Goal: Information Seeking & Learning: Find contact information

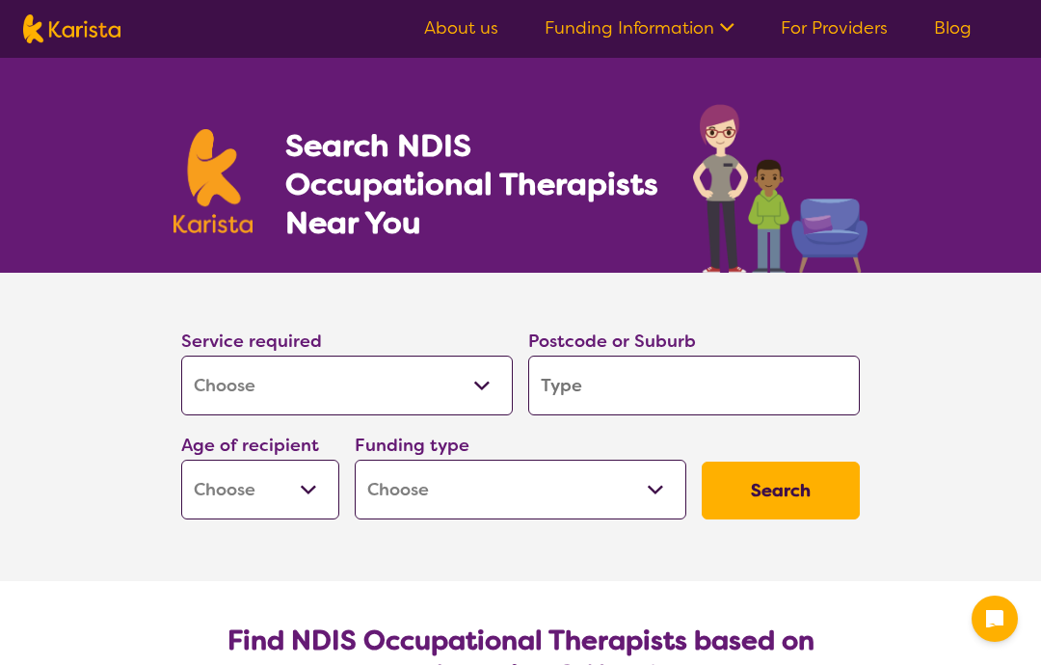
select select "[MEDICAL_DATA]"
click at [574, 382] on input "search" at bounding box center [694, 386] width 332 height 60
type input "2"
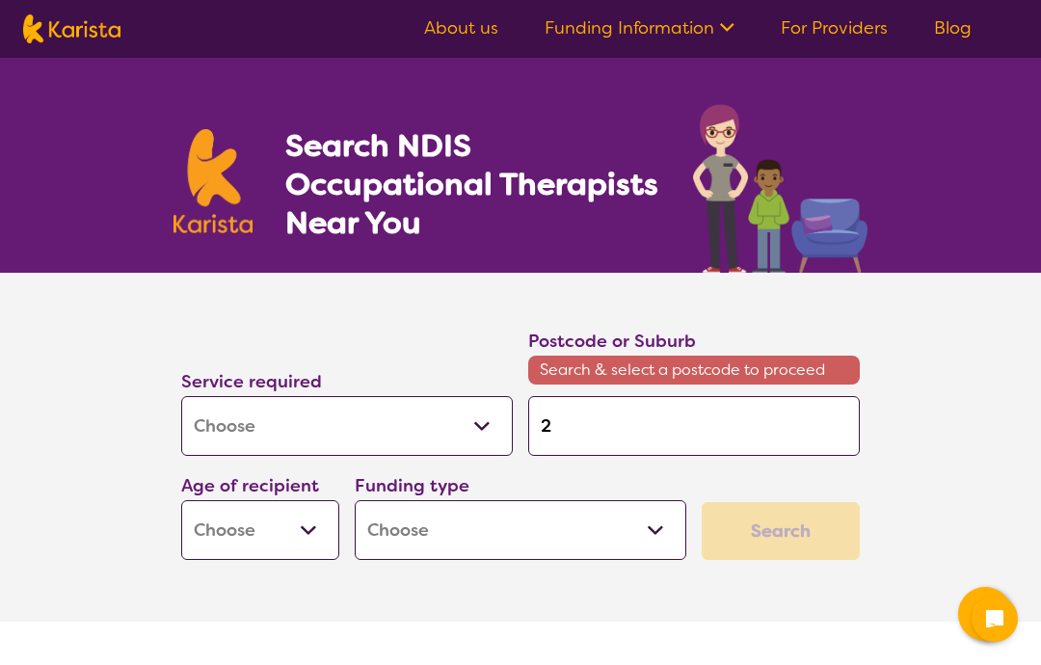
type input "20"
type input "207"
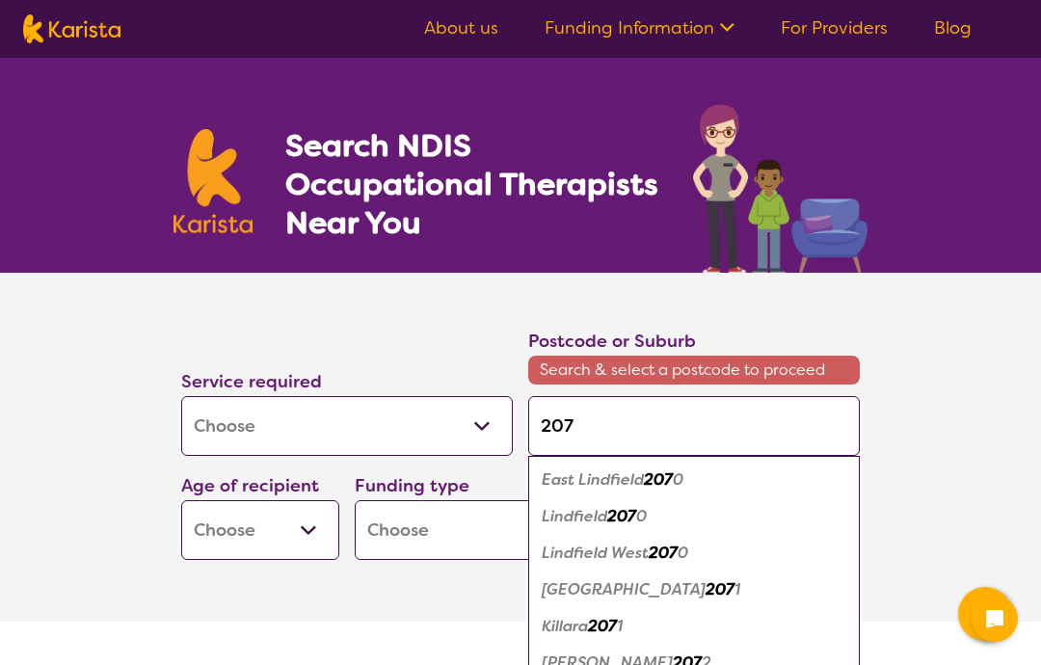
type input "2075"
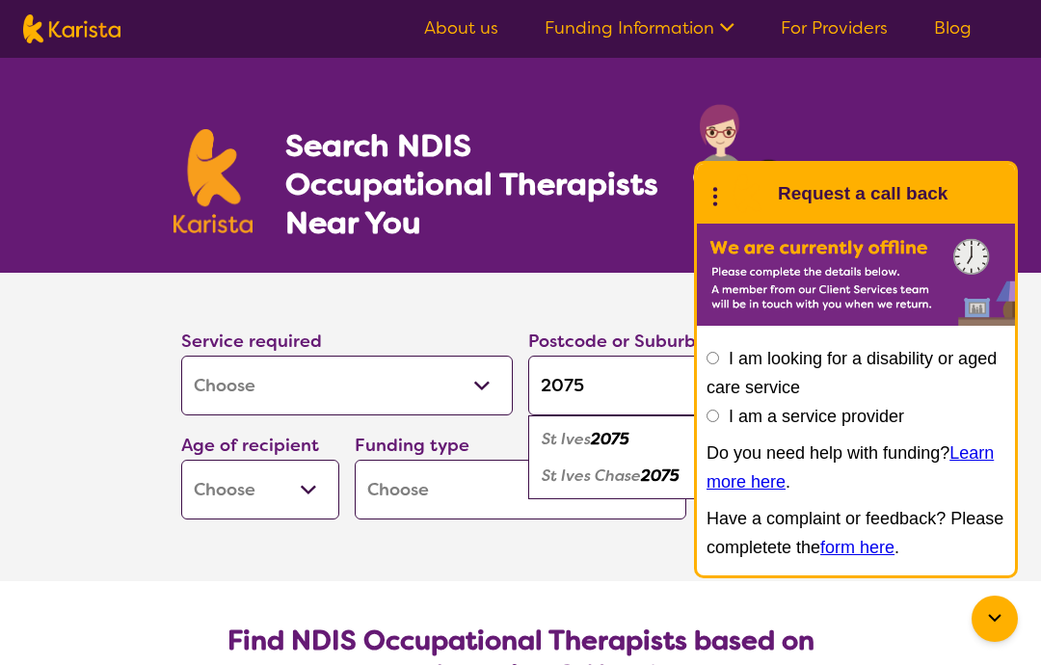
type input "2075"
click at [624, 441] on em "2075" at bounding box center [610, 439] width 39 height 20
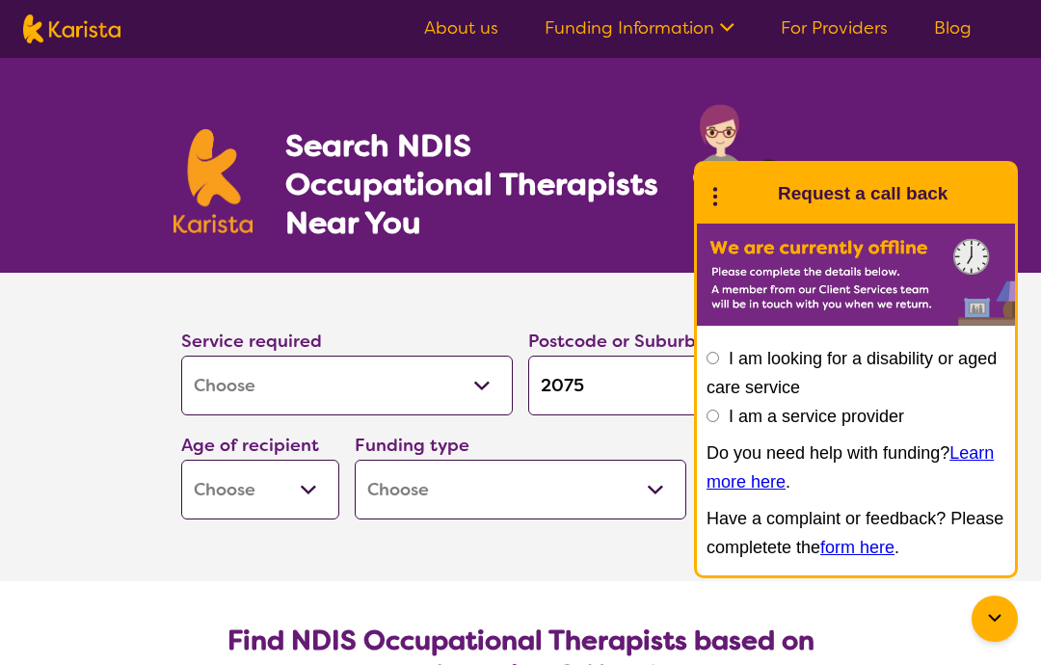
click at [313, 498] on select "Early Childhood - 0 to 9 Child - 10 to 11 Adolescent - 12 to 17 Adult - 18 to 6…" at bounding box center [260, 490] width 158 height 60
select select "AG"
click at [674, 494] on select "Home Care Package (HCP) National Disability Insurance Scheme (NDIS) I don't know" at bounding box center [521, 490] width 332 height 60
select select "HCP"
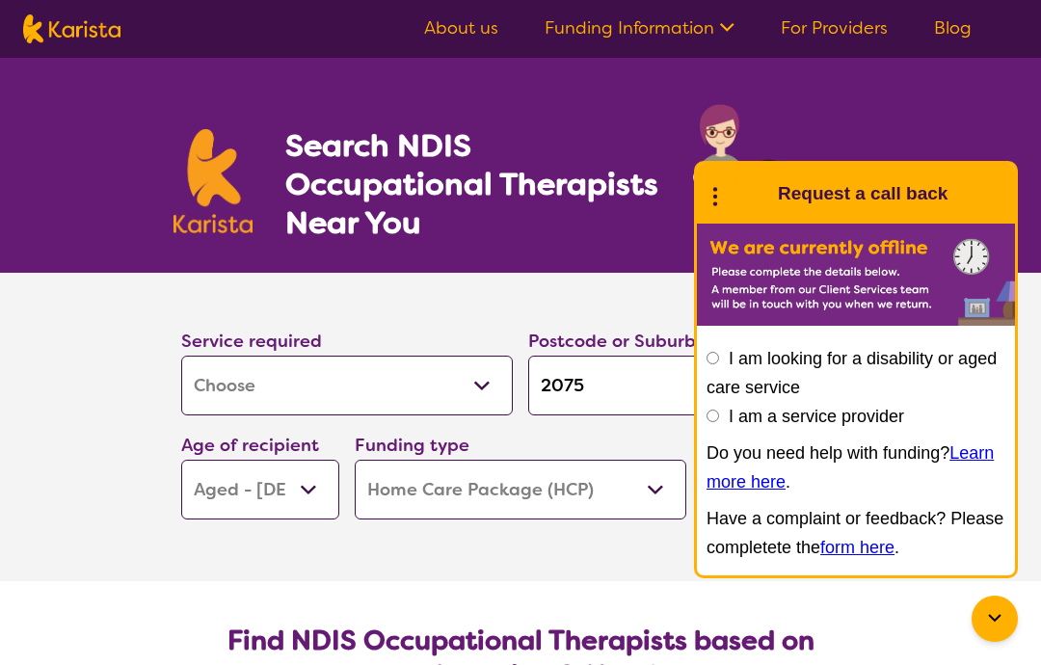
select select "HCP"
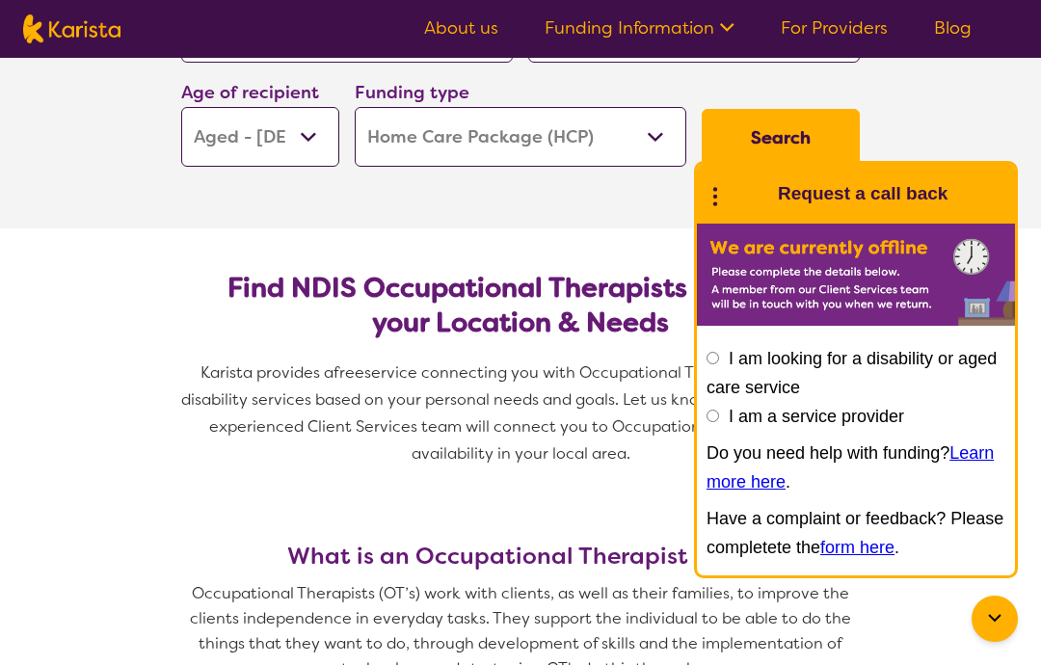
scroll to position [355, 0]
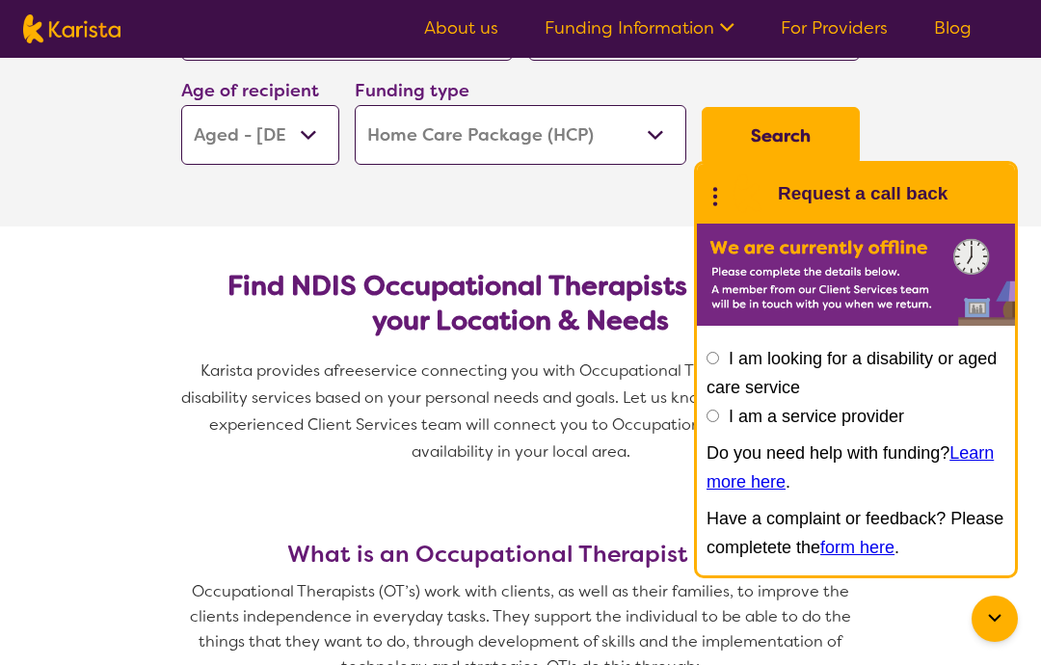
click at [718, 354] on input "I am looking for a disability or aged care service" at bounding box center [713, 358] width 13 height 13
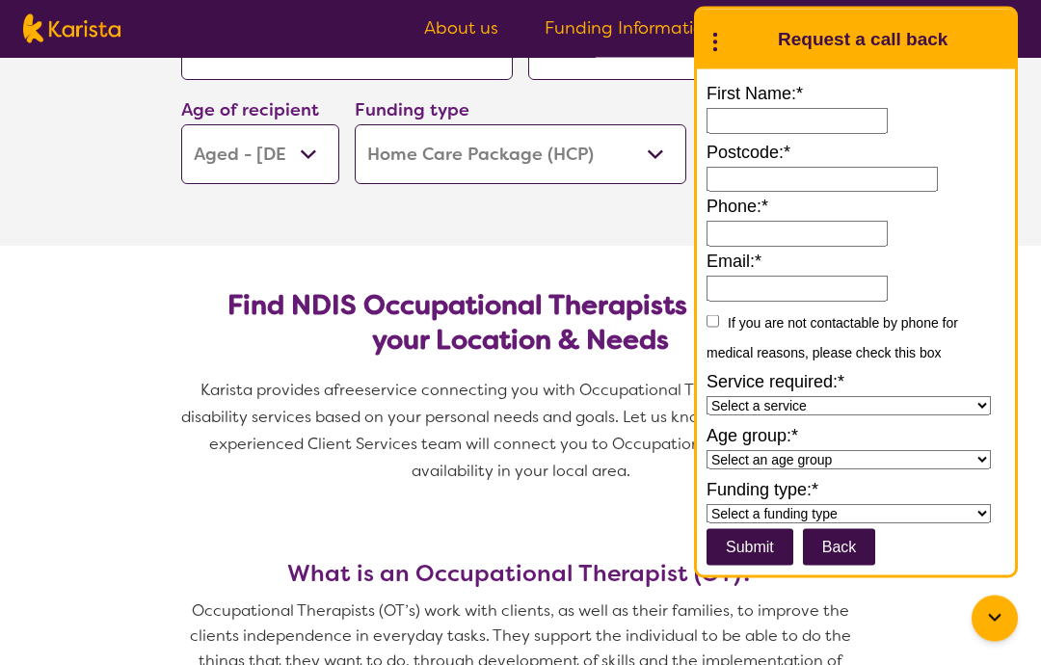
scroll to position [337, 0]
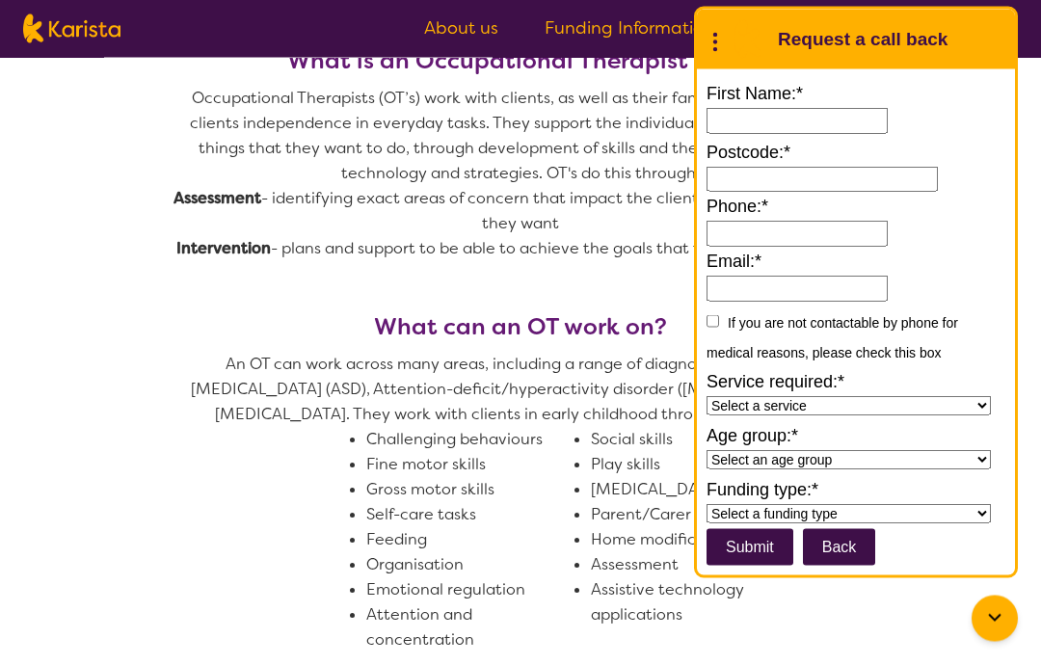
click at [857, 566] on button "Back" at bounding box center [839, 547] width 73 height 37
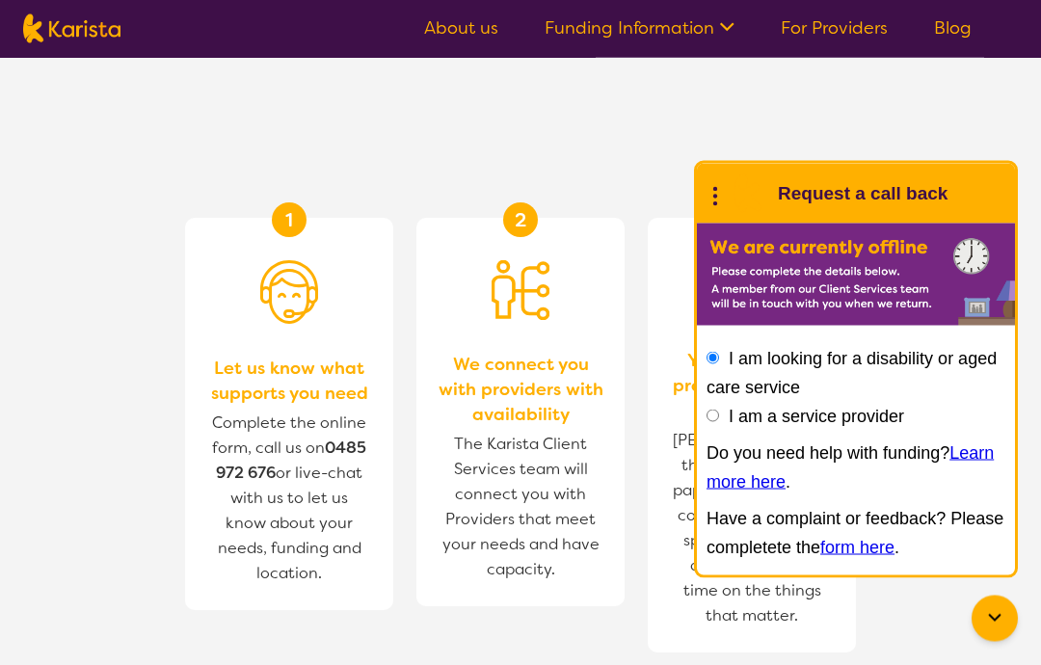
scroll to position [2098, 0]
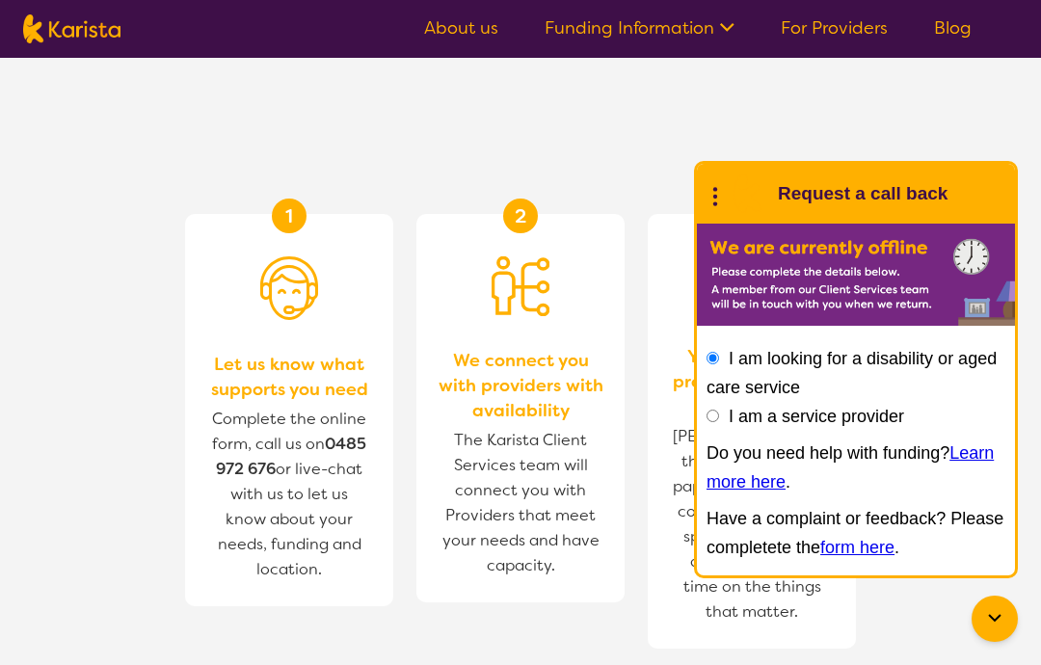
click at [430, 535] on div "2 We connect you with providers with availability The Karista Client Services t…" at bounding box center [520, 408] width 208 height 388
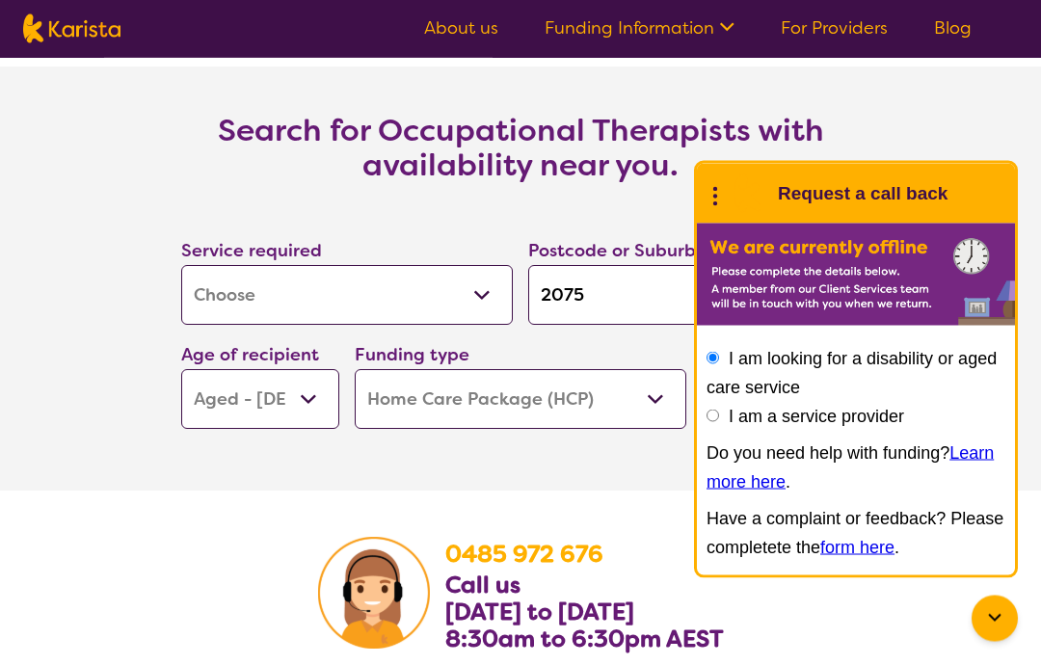
scroll to position [2931, 0]
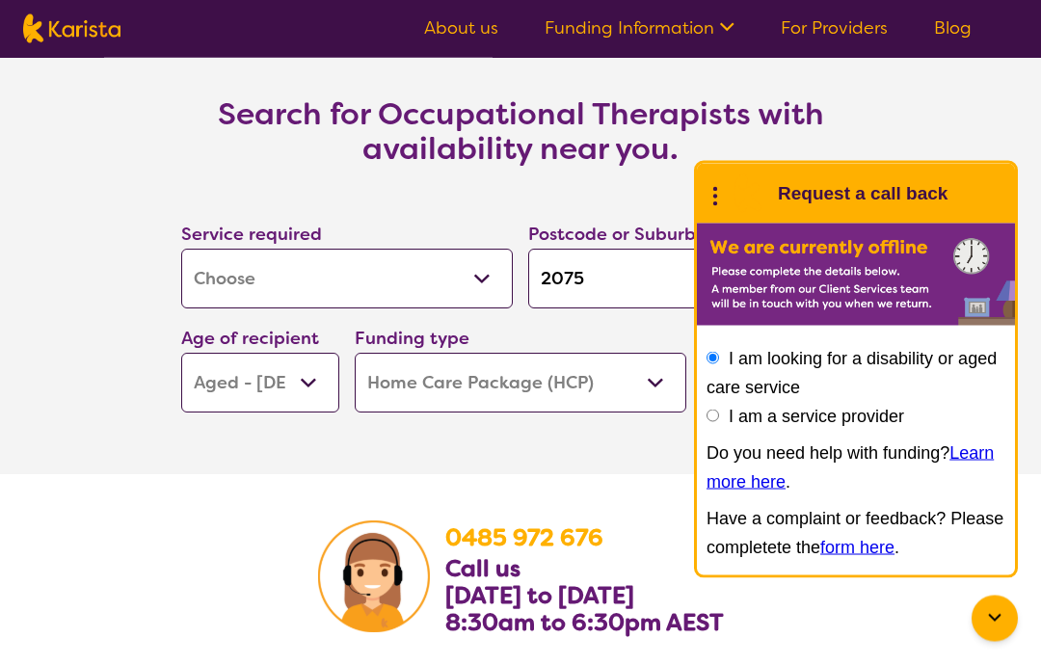
click at [732, 213] on img at bounding box center [747, 193] width 39 height 39
click at [708, 209] on icon at bounding box center [715, 194] width 25 height 30
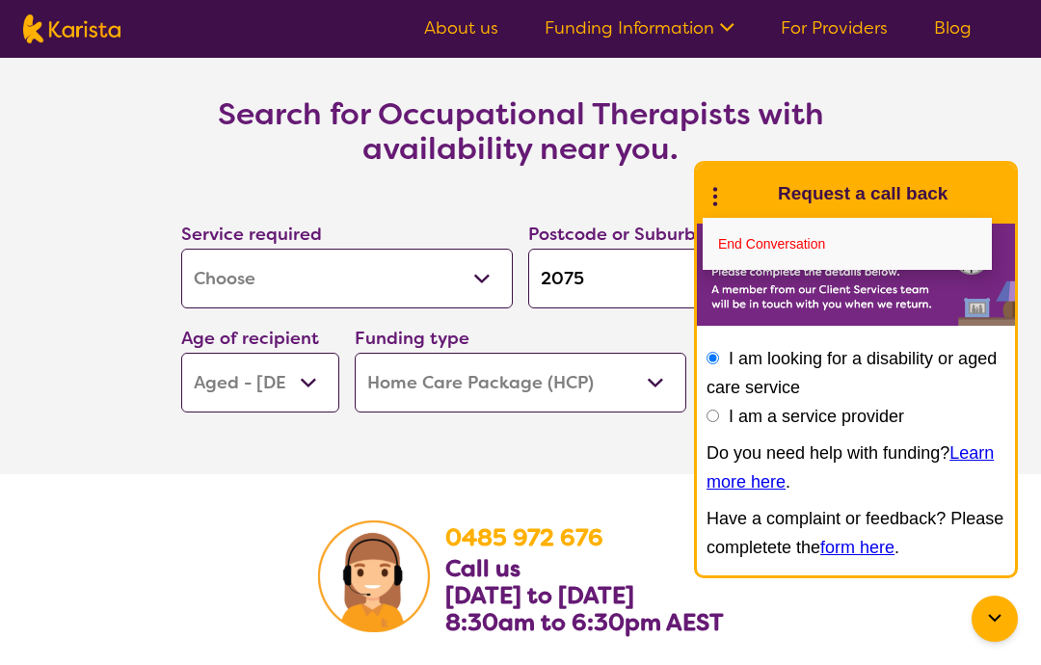
click at [971, 169] on section "Search for Occupational Therapists with availability near you. Service required…" at bounding box center [520, 262] width 1041 height 424
click at [798, 270] on link "End Conversation" at bounding box center [847, 244] width 289 height 52
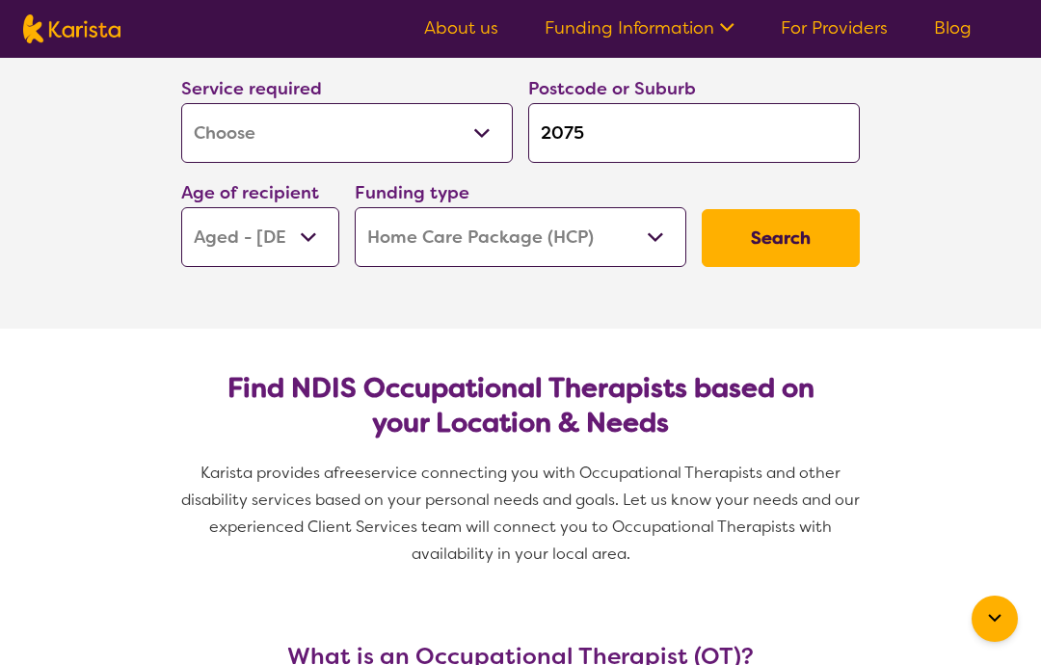
scroll to position [253, 0]
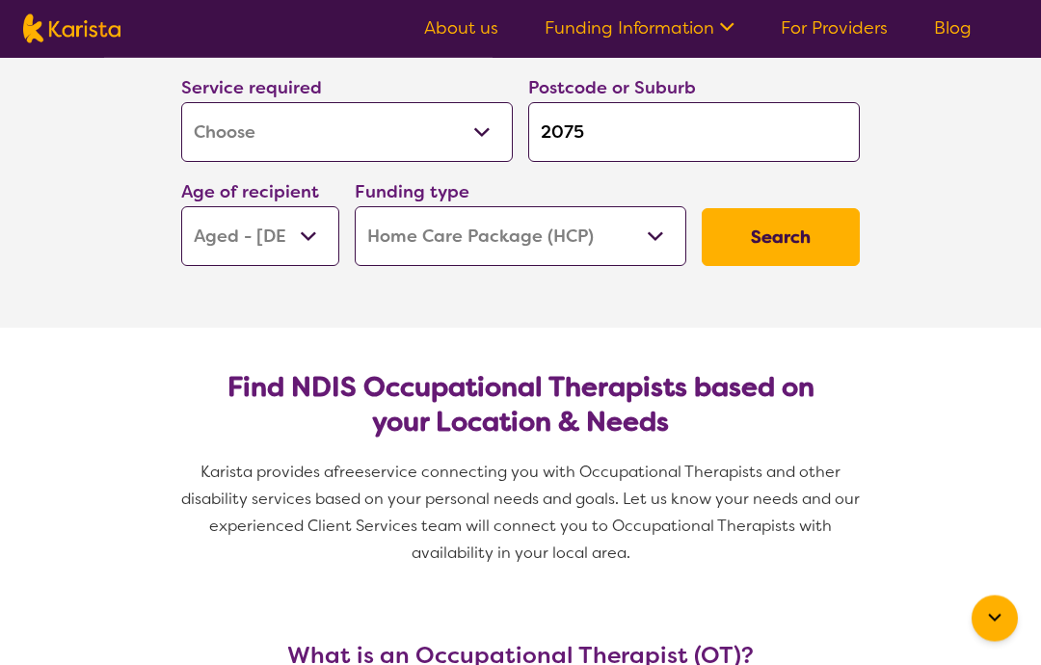
click at [798, 228] on button "Search" at bounding box center [781, 238] width 158 height 58
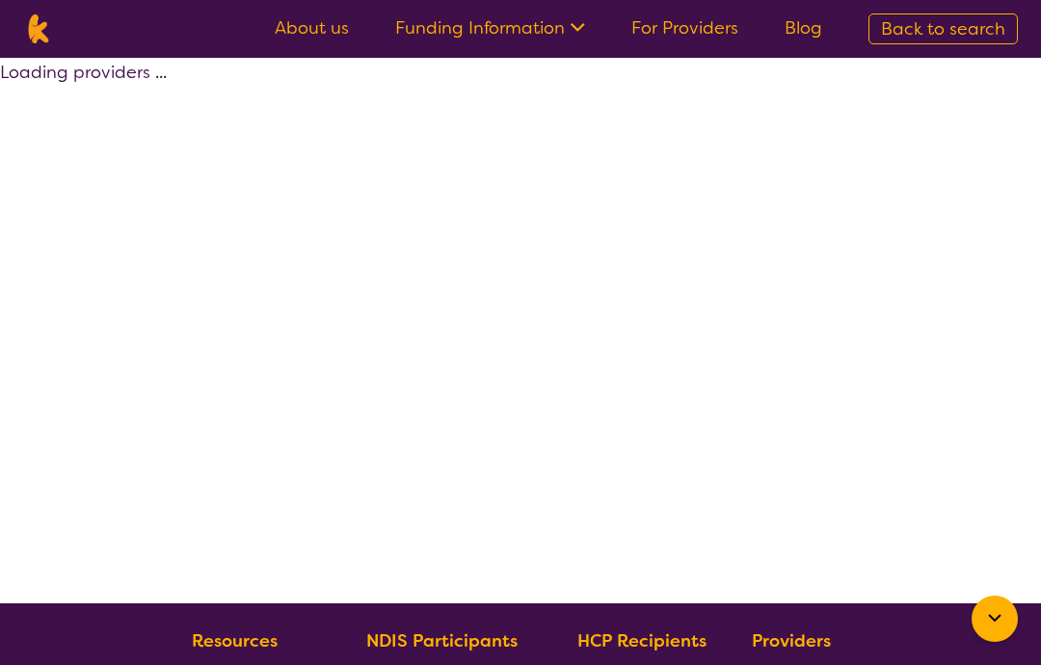
select select "by_score"
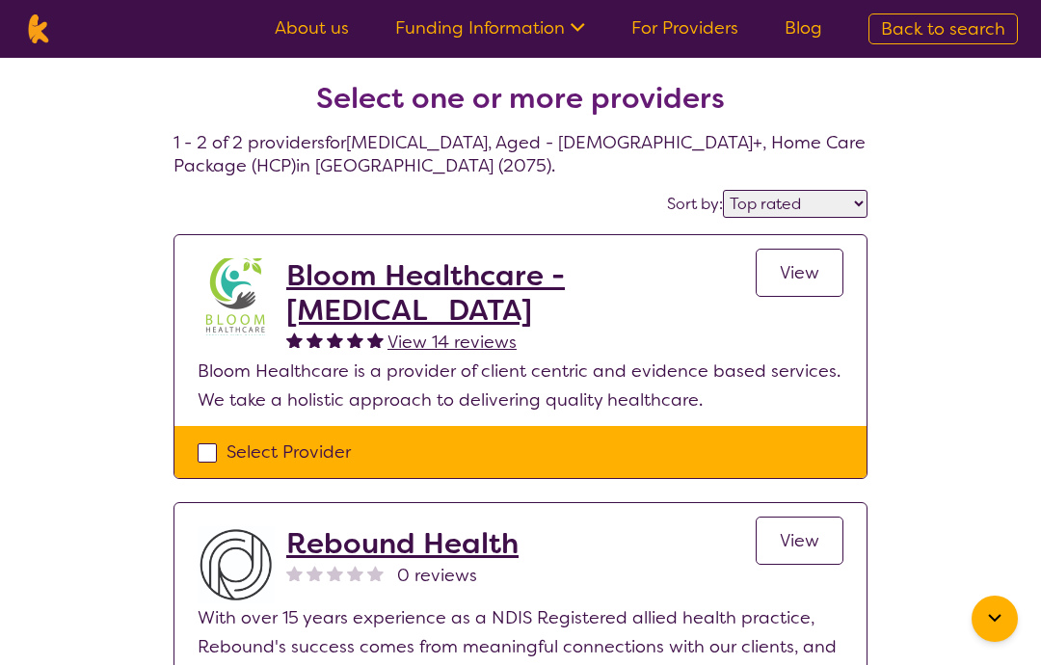
click at [806, 271] on span "View" at bounding box center [800, 272] width 40 height 23
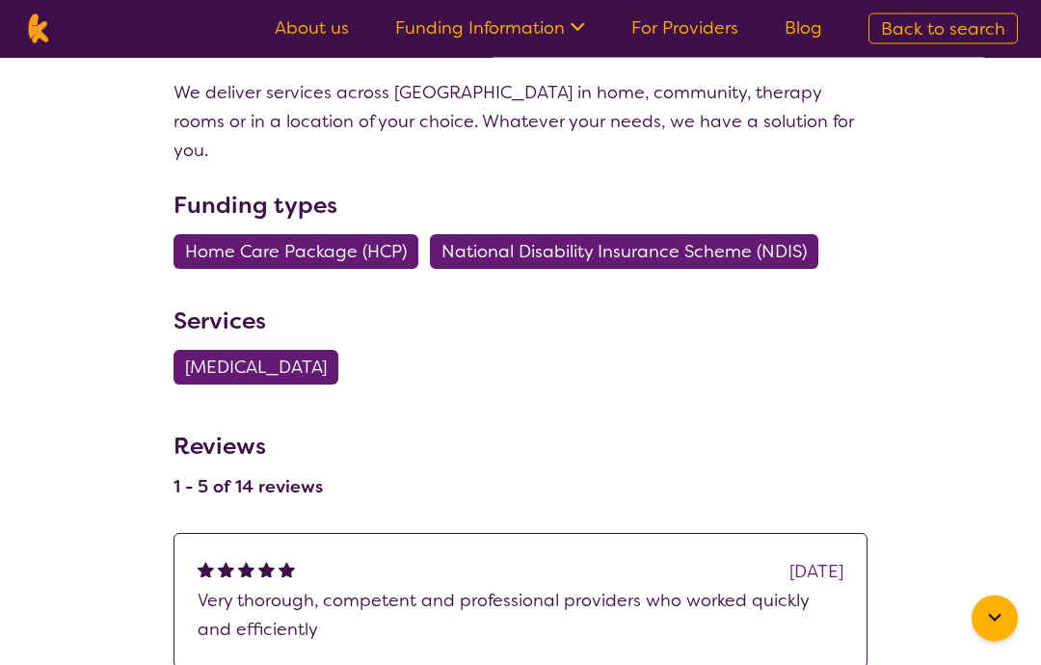
scroll to position [695, 0]
click at [327, 351] on span "[MEDICAL_DATA]" at bounding box center [256, 367] width 142 height 35
select select "[MEDICAL_DATA]"
select select "AG"
select select "HCP"
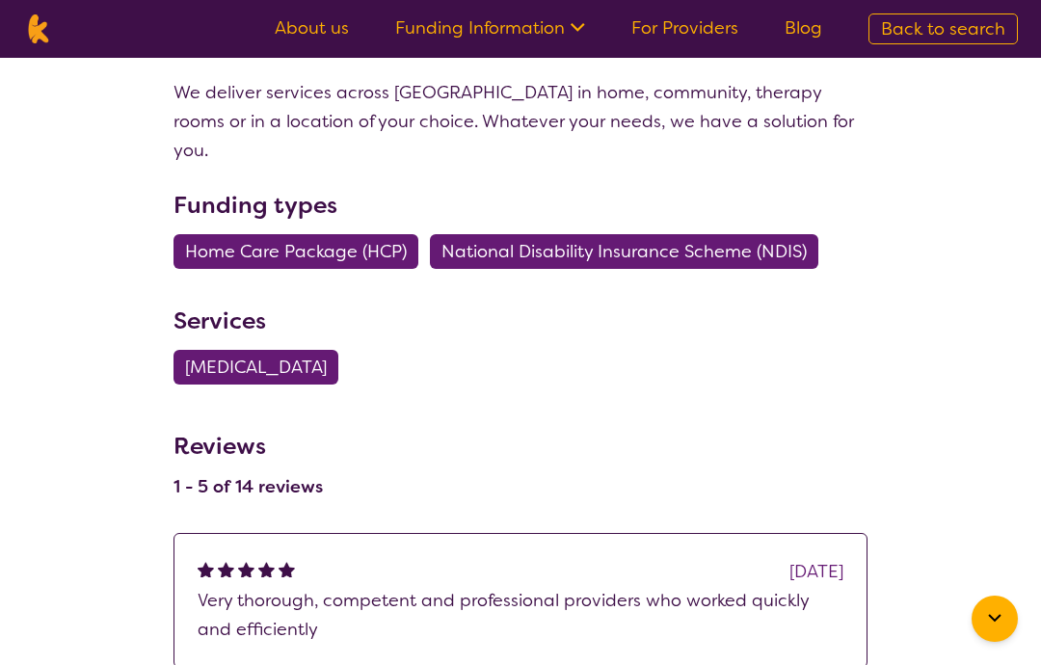
select select "[MEDICAL_DATA]"
select select "AG"
select select "HCP"
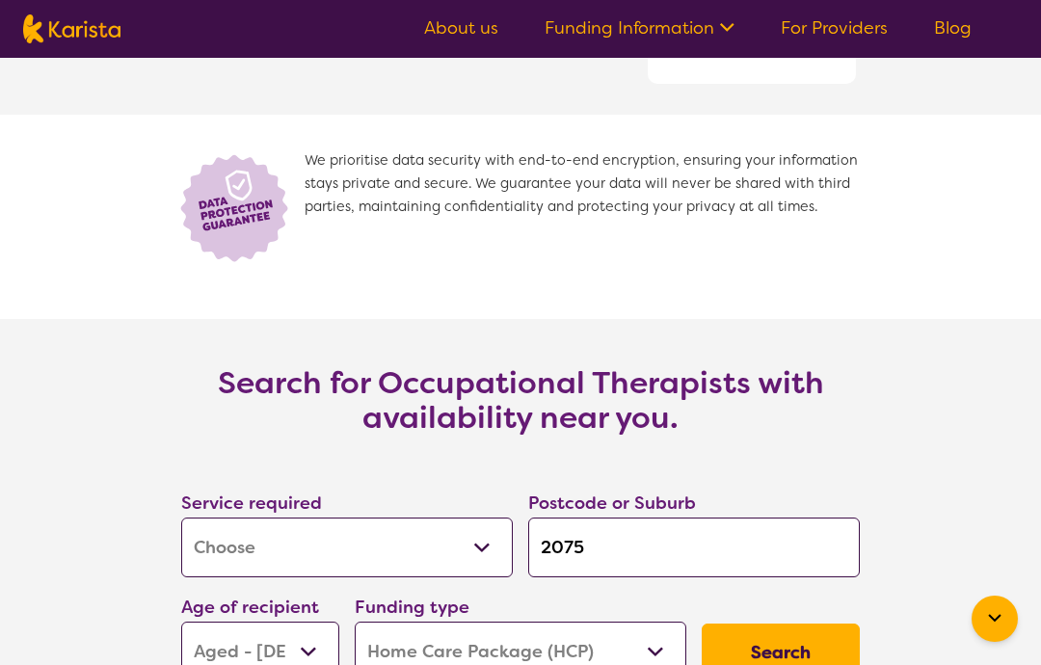
scroll to position [2664, 0]
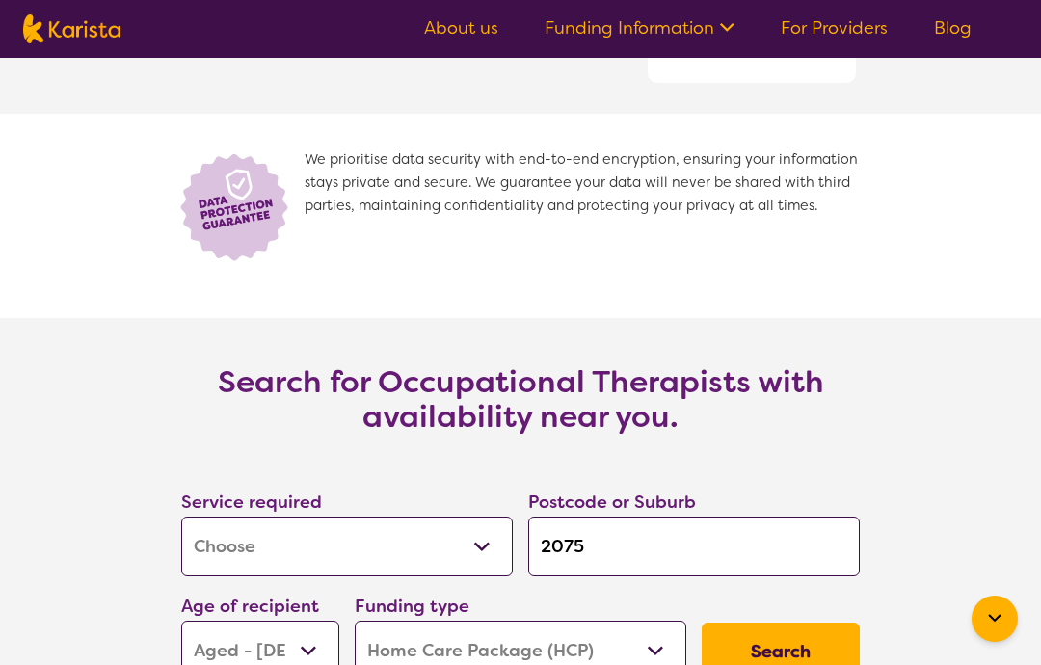
click at [35, 1] on nav "About us Funding Information NDIS - National Disability Insurance Scheme HCP - …" at bounding box center [520, 29] width 1041 height 58
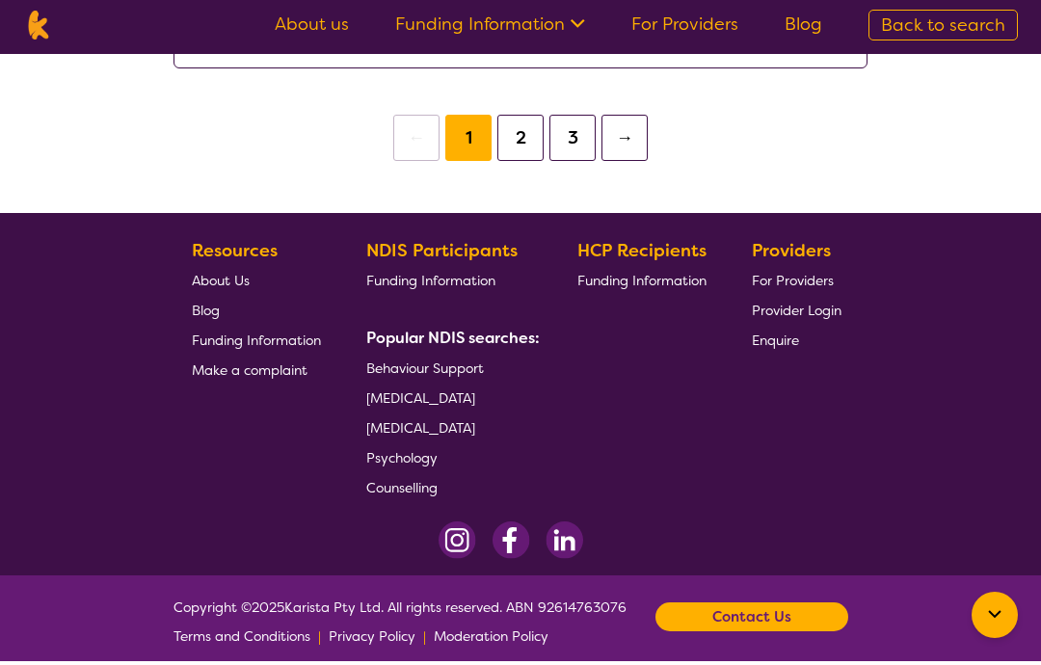
scroll to position [1980, 0]
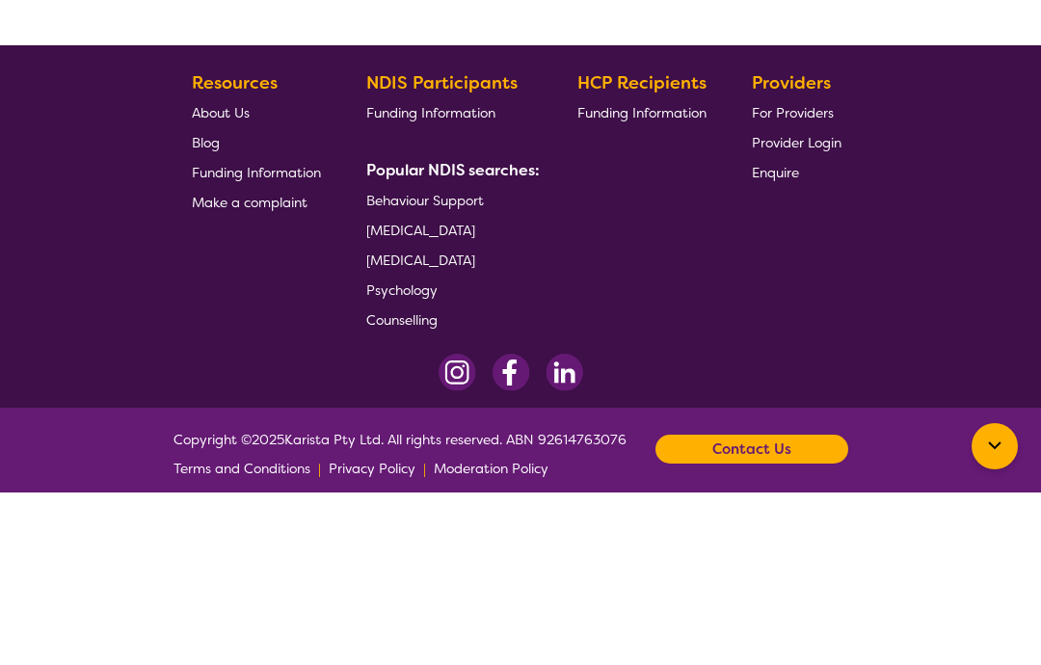
click at [800, 607] on div "Contact Us" at bounding box center [751, 621] width 193 height 29
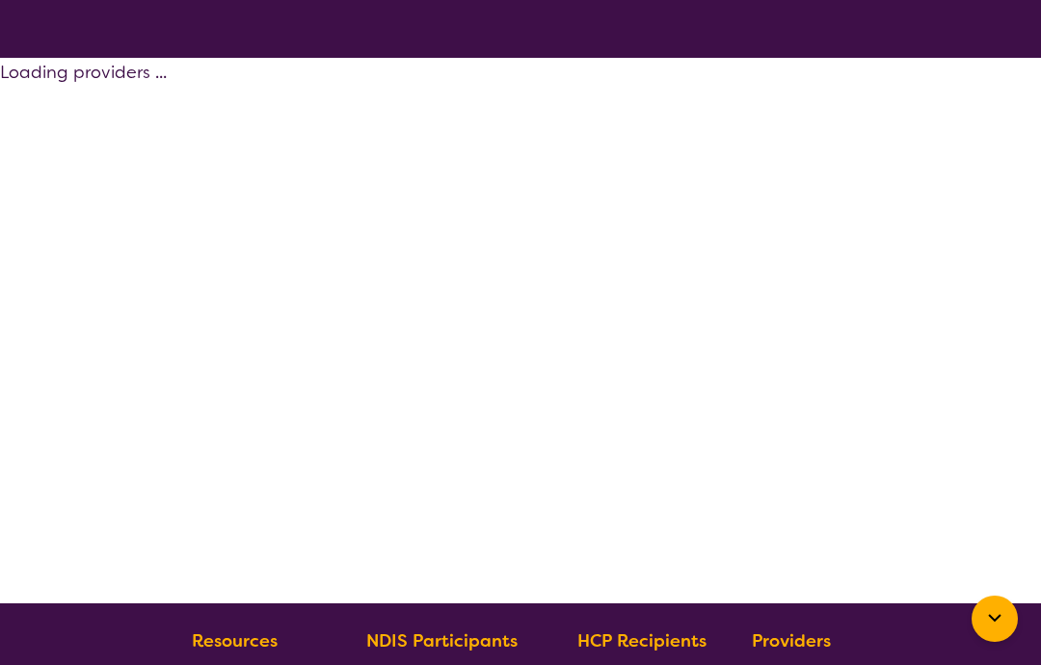
select select "by_score"
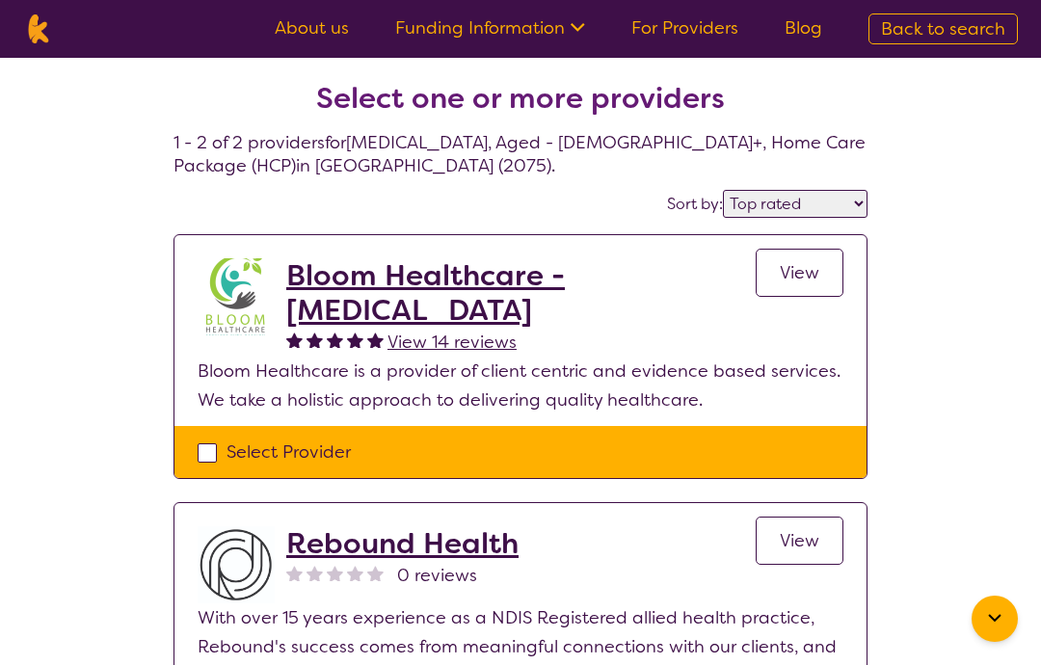
click at [974, 419] on div "Select one or more providers 1 - 2 of 2 providers for [MEDICAL_DATA] , Aged - […" at bounding box center [520, 441] width 1041 height 766
